Goal: Task Accomplishment & Management: Manage account settings

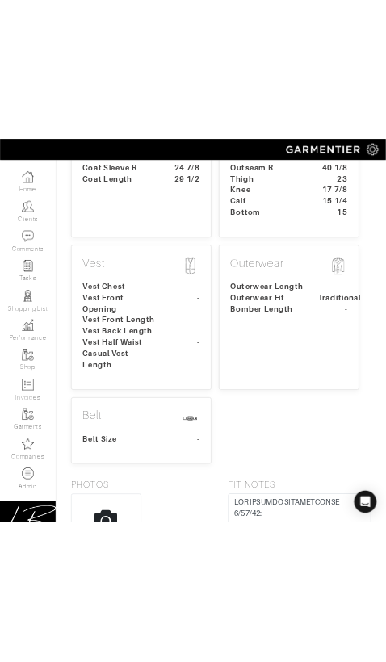
scroll to position [894, 0]
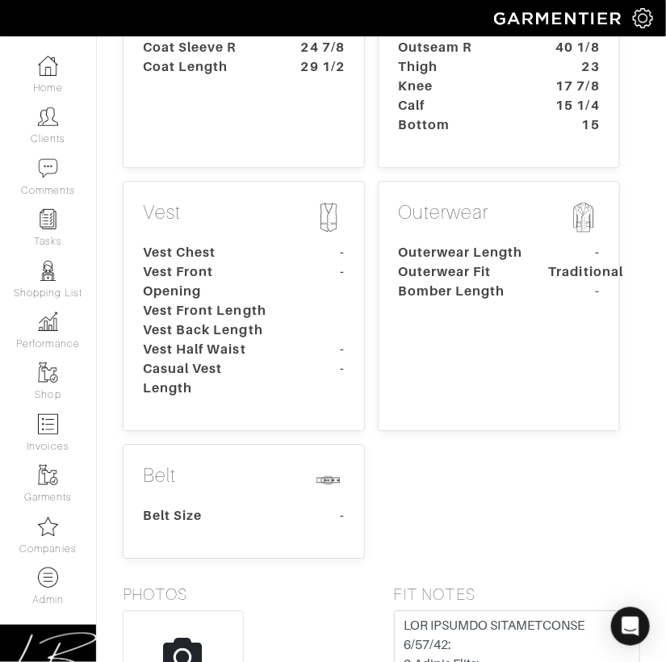
click at [439, 96] on dt "Knee" at bounding box center [461, 86] width 151 height 19
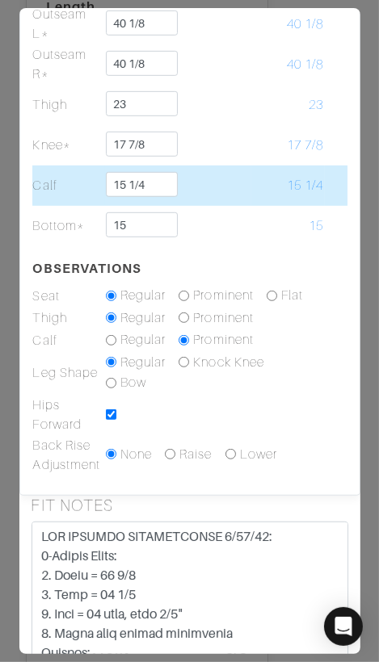
scroll to position [589, 0]
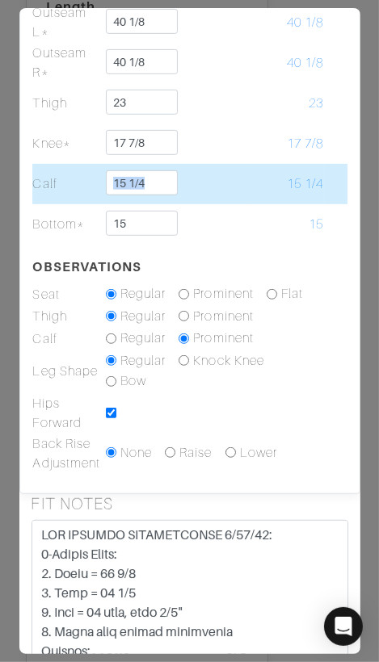
drag, startPoint x: 203, startPoint y: 187, endPoint x: 80, endPoint y: 187, distance: 123.5
click at [80, 187] on tr "Calf 15 1/4 15 1/4" at bounding box center [188, 184] width 315 height 40
click at [233, 178] on td at bounding box center [214, 184] width 73 height 40
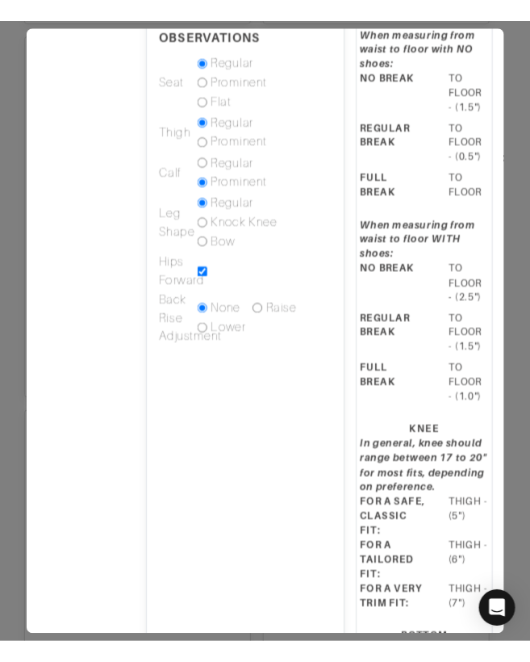
scroll to position [894, 0]
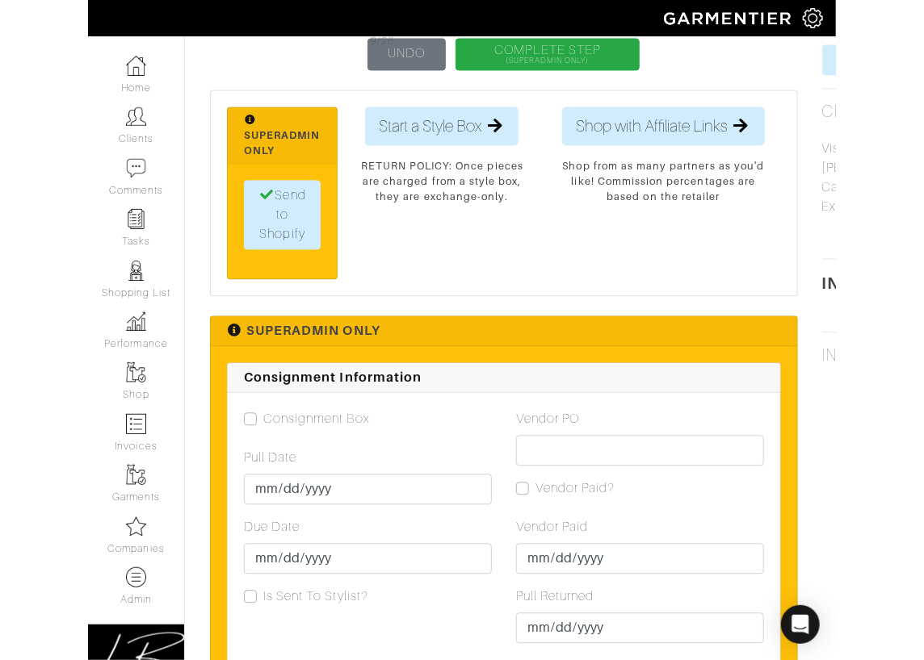
scroll to position [1004, 0]
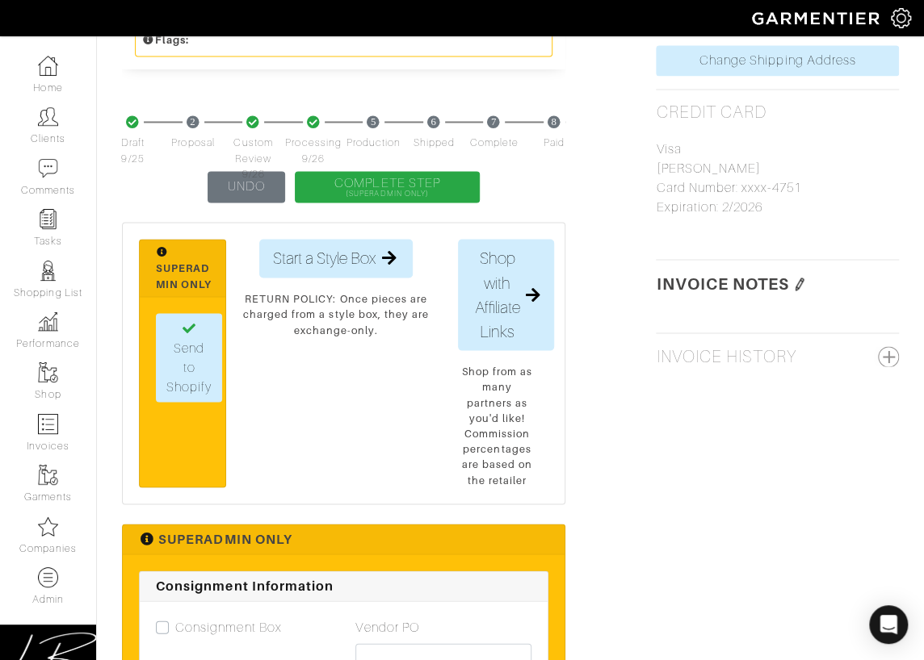
click at [366, 353] on button "button" at bounding box center [887, 356] width 21 height 21
click at [366, 283] on img at bounding box center [799, 284] width 13 height 13
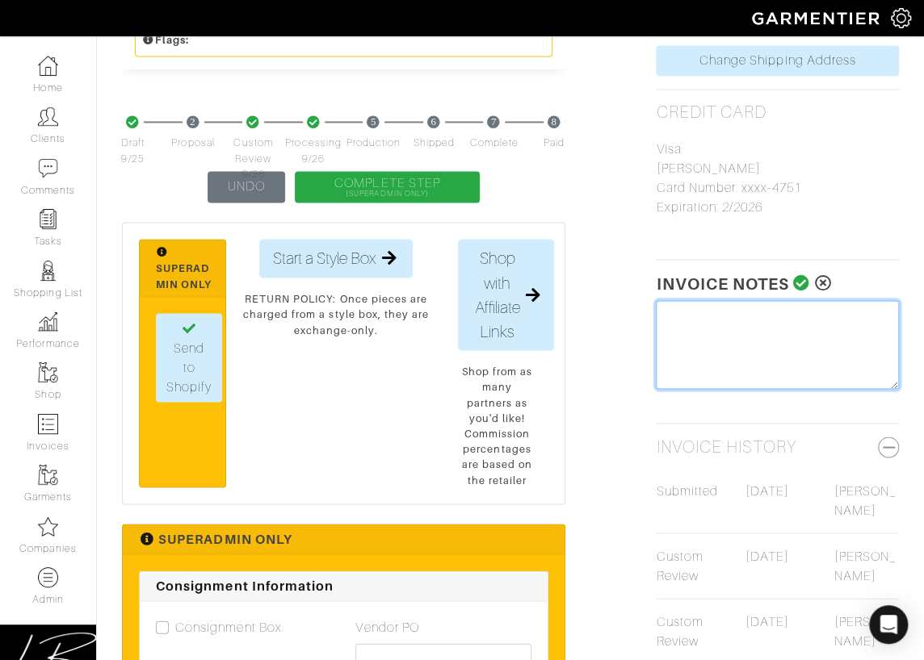
click at [366, 317] on textarea at bounding box center [776, 344] width 243 height 89
type textarea "R"
type textarea "Tariff Surcharge: $19"
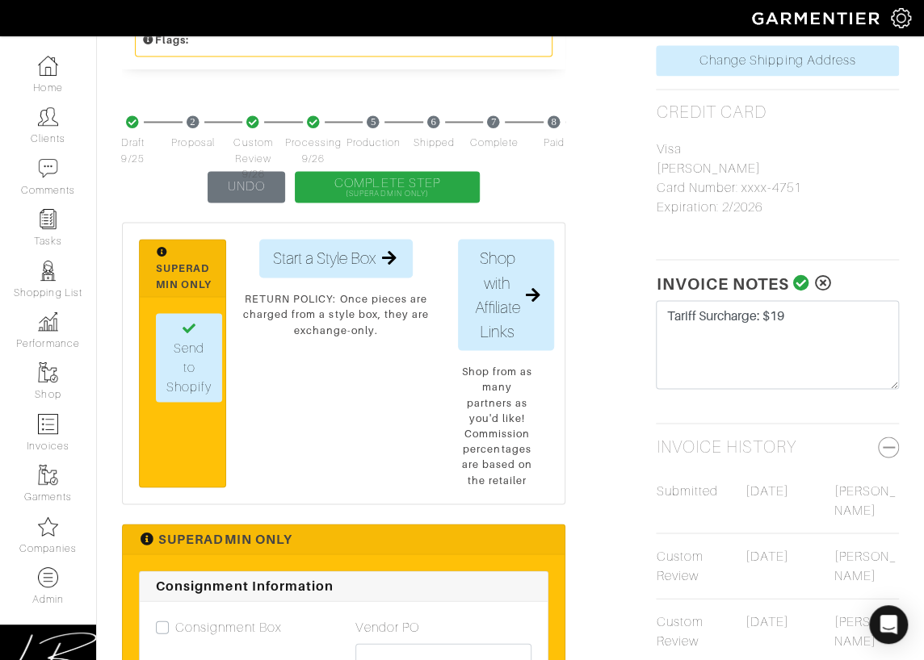
click at [366, 282] on icon at bounding box center [801, 282] width 17 height 16
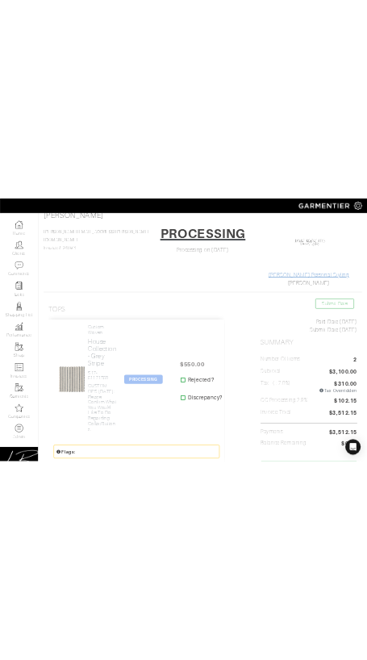
scroll to position [0, 0]
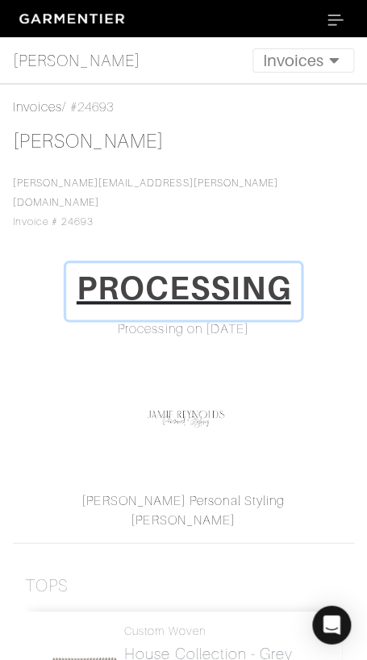
click at [198, 269] on h1 "PROCESSING" at bounding box center [184, 288] width 215 height 39
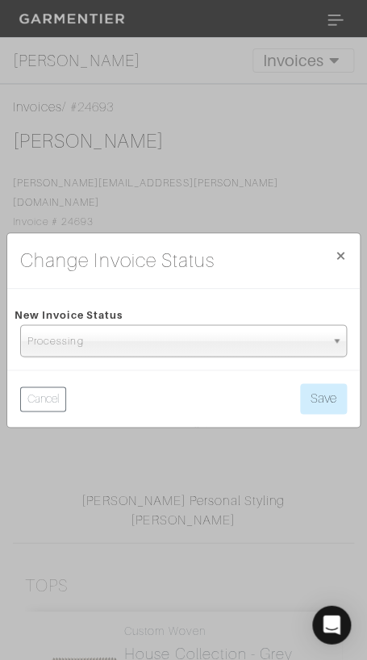
click at [203, 343] on span "Processing" at bounding box center [176, 341] width 298 height 32
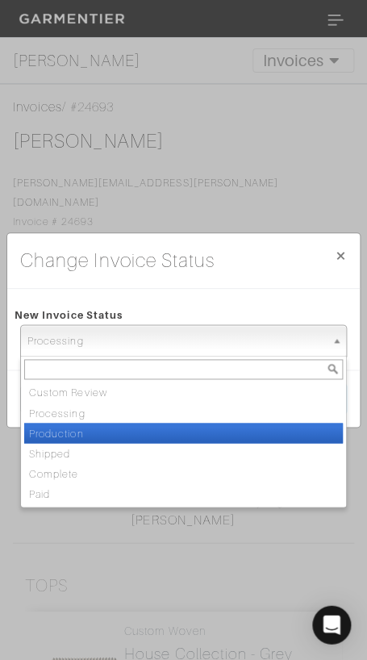
drag, startPoint x: 180, startPoint y: 431, endPoint x: 208, endPoint y: 413, distance: 33.8
click at [180, 431] on li "Production" at bounding box center [183, 433] width 319 height 20
select select "Production"
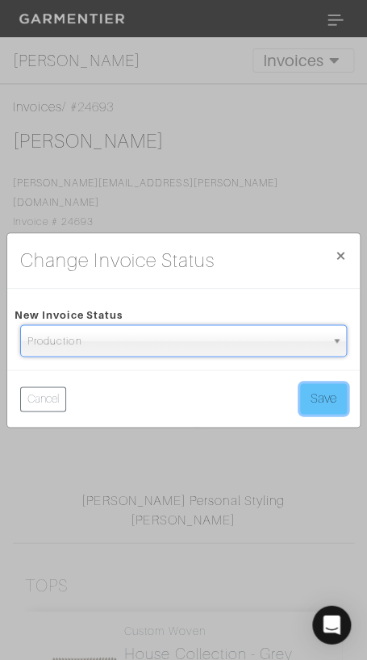
click at [308, 392] on button "Save" at bounding box center [323, 398] width 47 height 31
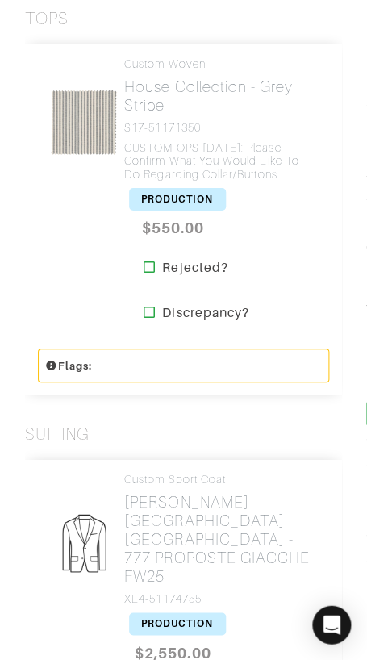
scroll to position [751, 0]
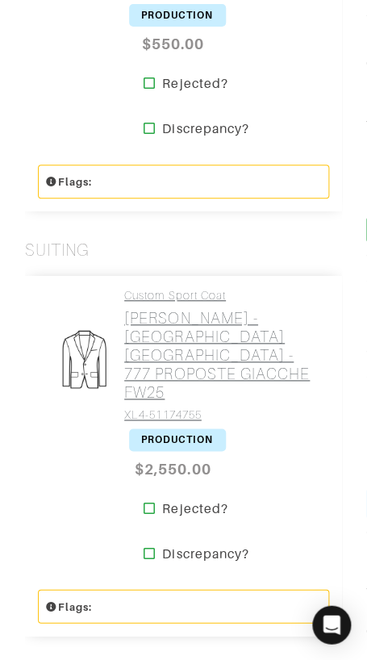
click at [142, 314] on h2 "Loro Piana - BORDEAUX GALLES - 777 PROPOSTE GIACCHE FW25" at bounding box center [220, 355] width 193 height 93
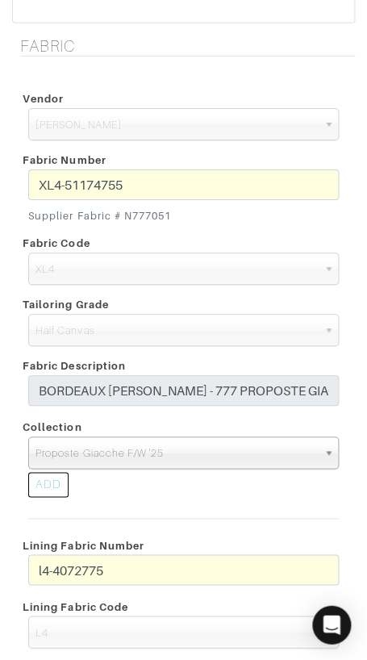
scroll to position [670, 0]
drag, startPoint x: 126, startPoint y: 214, endPoint x: 294, endPoint y: 191, distance: 169.5
click at [215, 216] on small "Supplier Fabric # N777051" at bounding box center [183, 215] width 311 height 15
copy small "N777051"
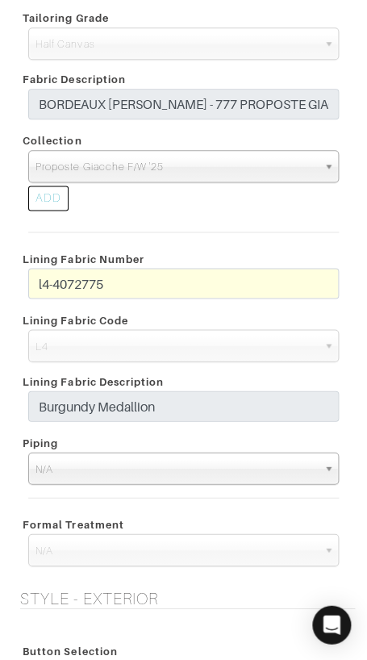
scroll to position [3011, 0]
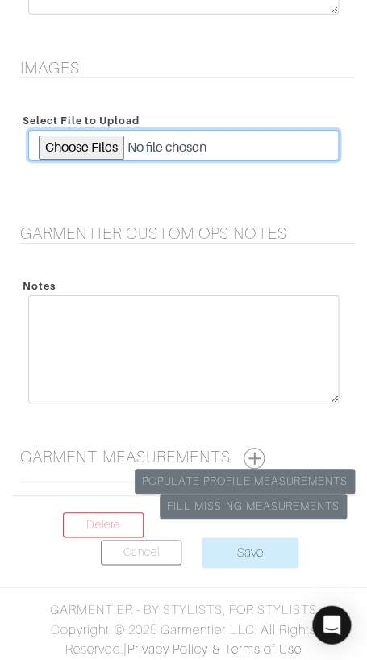
click at [84, 148] on input "file" at bounding box center [183, 145] width 311 height 31
type input "C:\fakepath\301042-128777-00003 (2).jpeg"
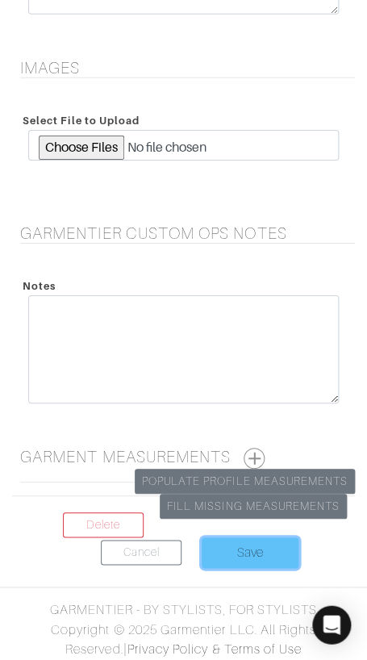
click at [261, 553] on input "Save" at bounding box center [250, 553] width 97 height 31
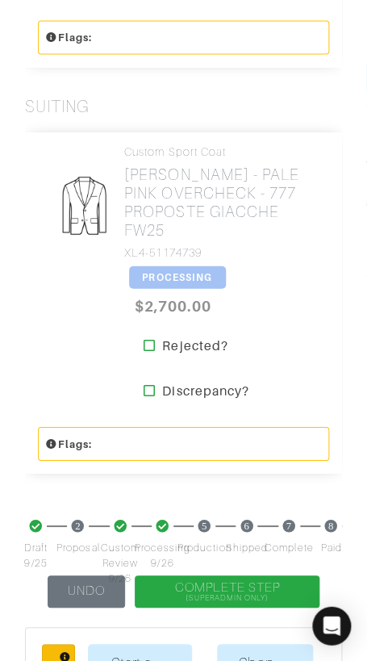
scroll to position [1149, 0]
